Goal: Task Accomplishment & Management: Manage account settings

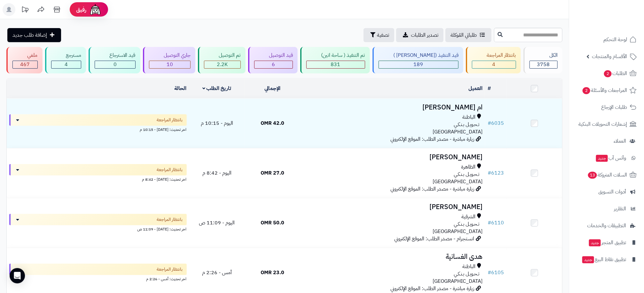
click at [225, 41] on div "طلباتي المُوكلة تصدير الطلبات تصفية إضافة طلب جديد" at bounding box center [249, 35] width 486 height 14
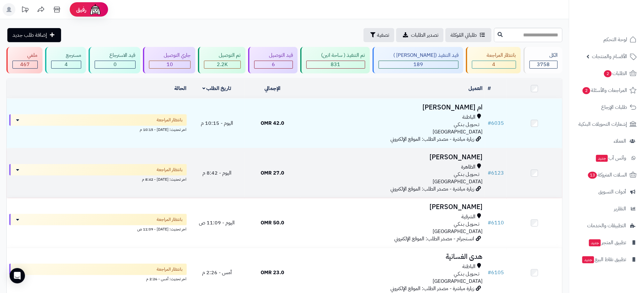
click at [280, 183] on td "27.0 OMR" at bounding box center [272, 174] width 56 height 50
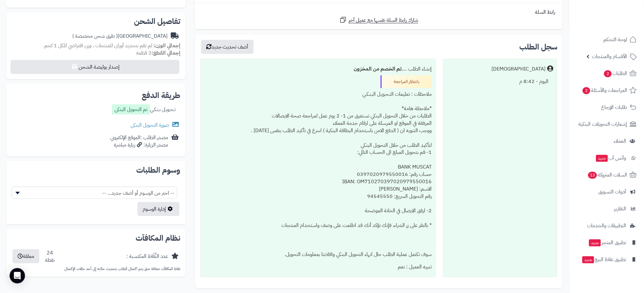
scroll to position [192, 0]
click at [143, 121] on link "صورة التحويل البنكى" at bounding box center [155, 124] width 50 height 8
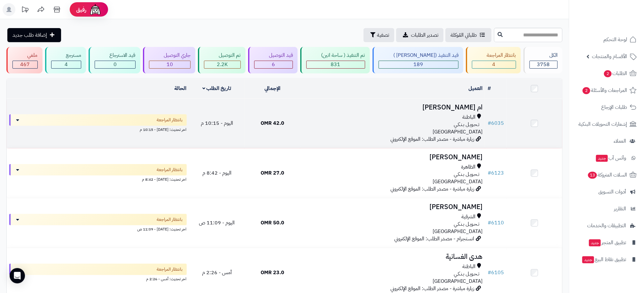
click at [348, 110] on h3 "ام عبدالله المزروعي" at bounding box center [393, 107] width 180 height 7
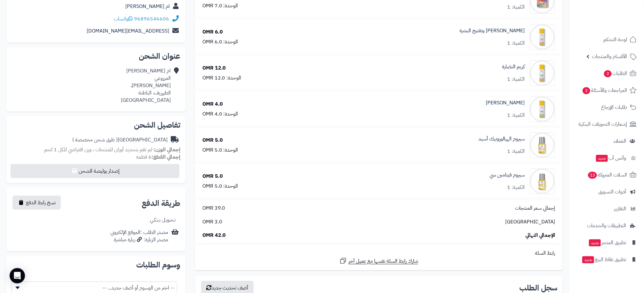
scroll to position [96, 0]
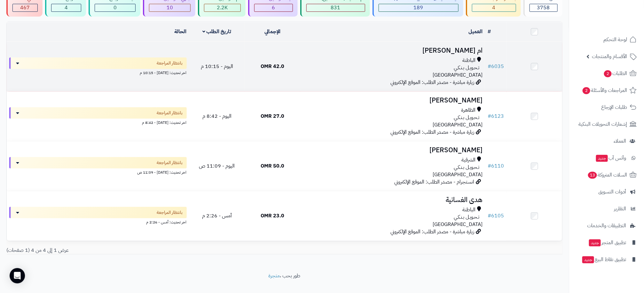
scroll to position [58, 0]
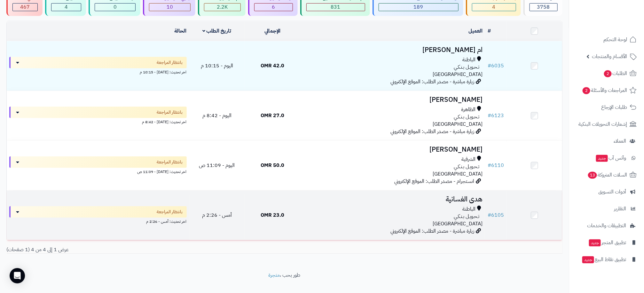
click at [315, 223] on div "الباطنة تـحـويـل بـنـكـي عمان" at bounding box center [393, 217] width 180 height 22
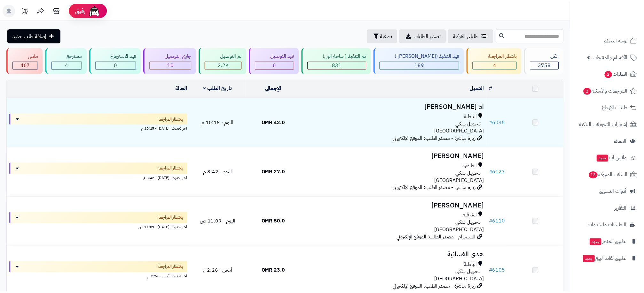
scroll to position [58, 0]
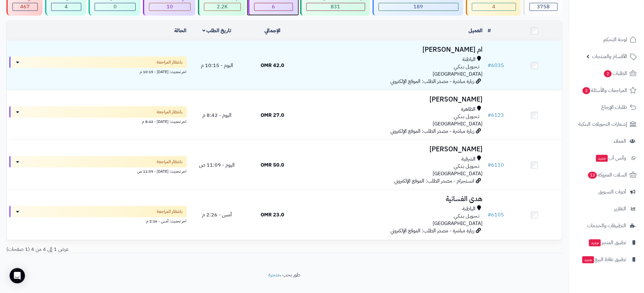
click at [292, 4] on div "6" at bounding box center [273, 6] width 38 height 7
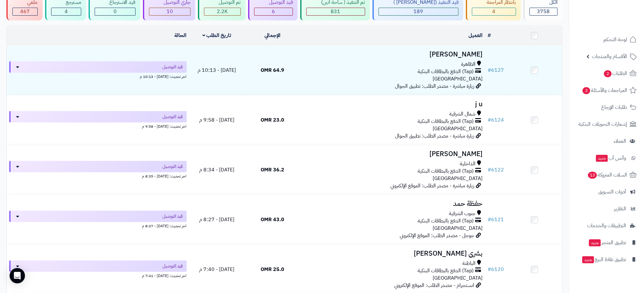
scroll to position [34, 0]
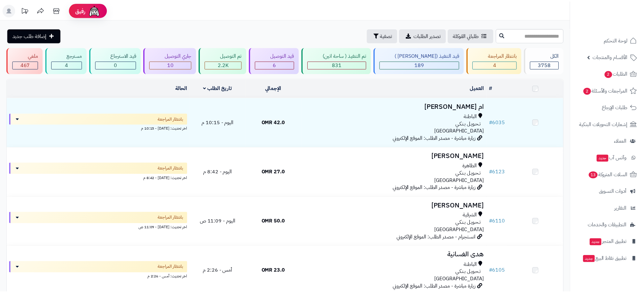
scroll to position [58, 0]
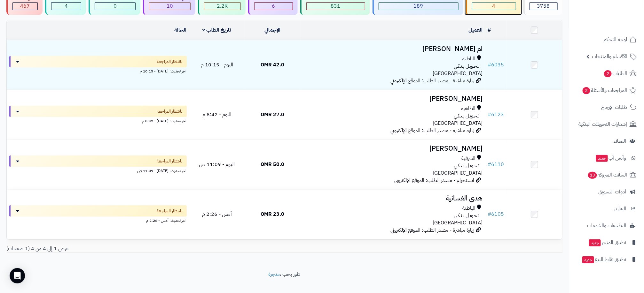
click at [496, 9] on div "4" at bounding box center [493, 6] width 43 height 7
